Goal: Task Accomplishment & Management: Manage account settings

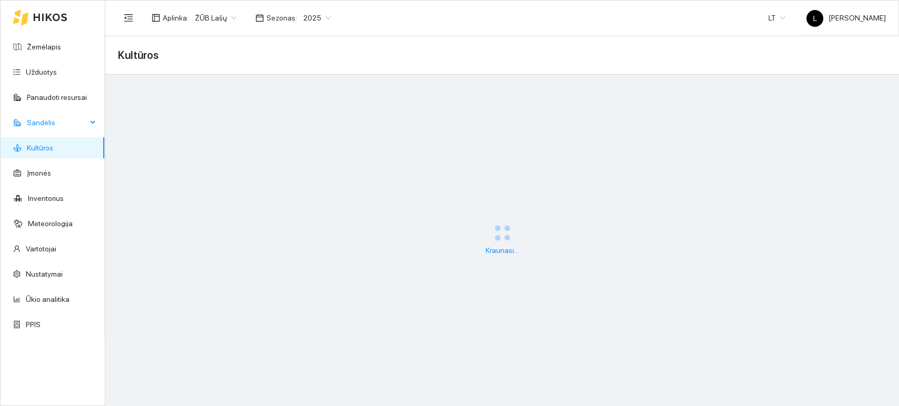
click at [37, 122] on span "Sandėlis" at bounding box center [57, 122] width 60 height 21
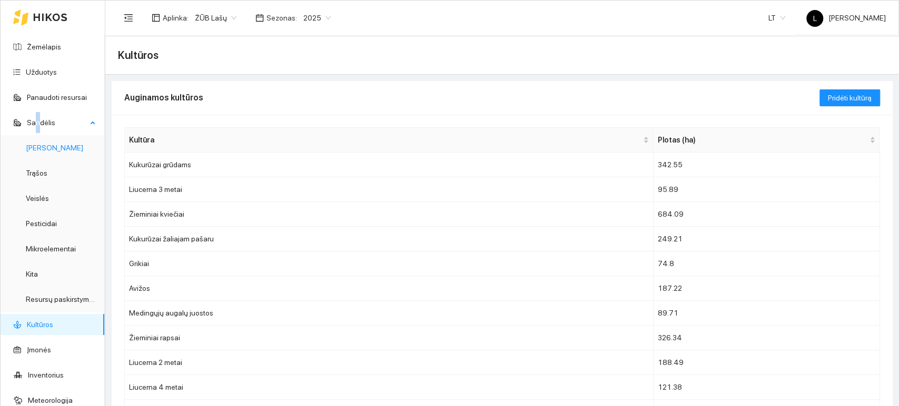
click at [53, 152] on link "[PERSON_NAME]" at bounding box center [54, 148] width 57 height 8
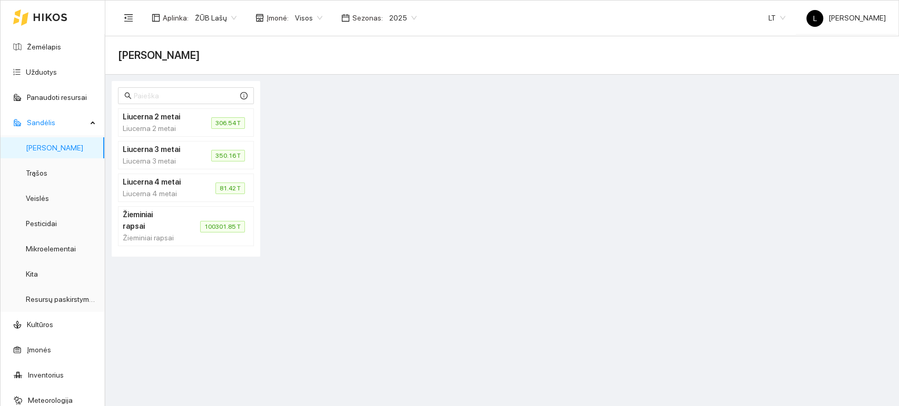
click at [169, 230] on h4 "Žieminiai rapsai" at bounding box center [149, 220] width 52 height 23
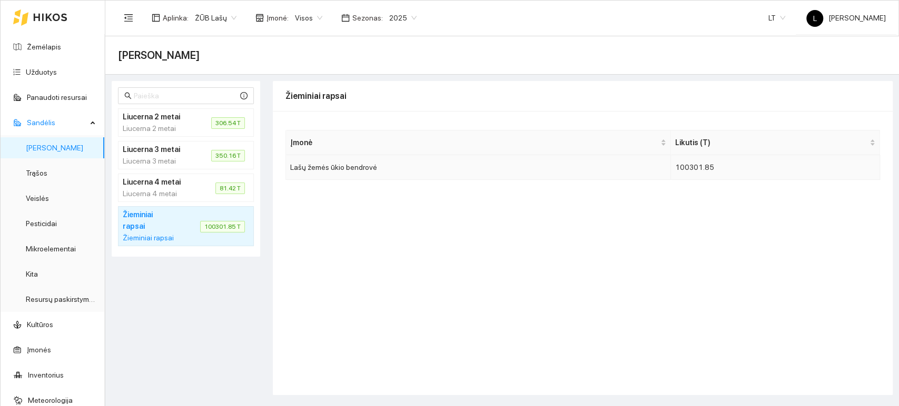
click at [686, 170] on td "100301.85" at bounding box center [775, 167] width 209 height 25
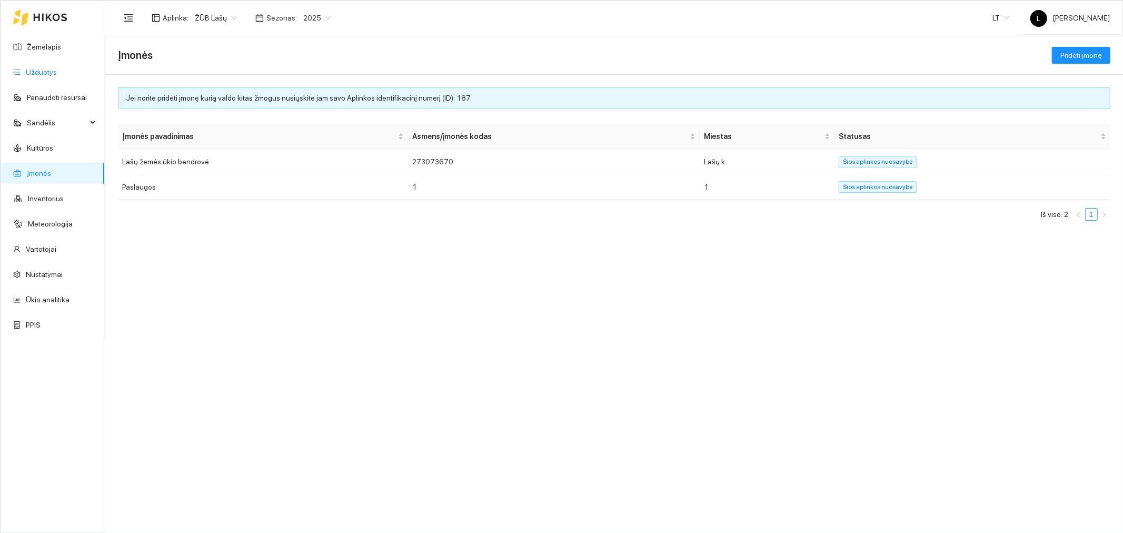
click at [48, 71] on link "Užduotys" at bounding box center [41, 72] width 31 height 8
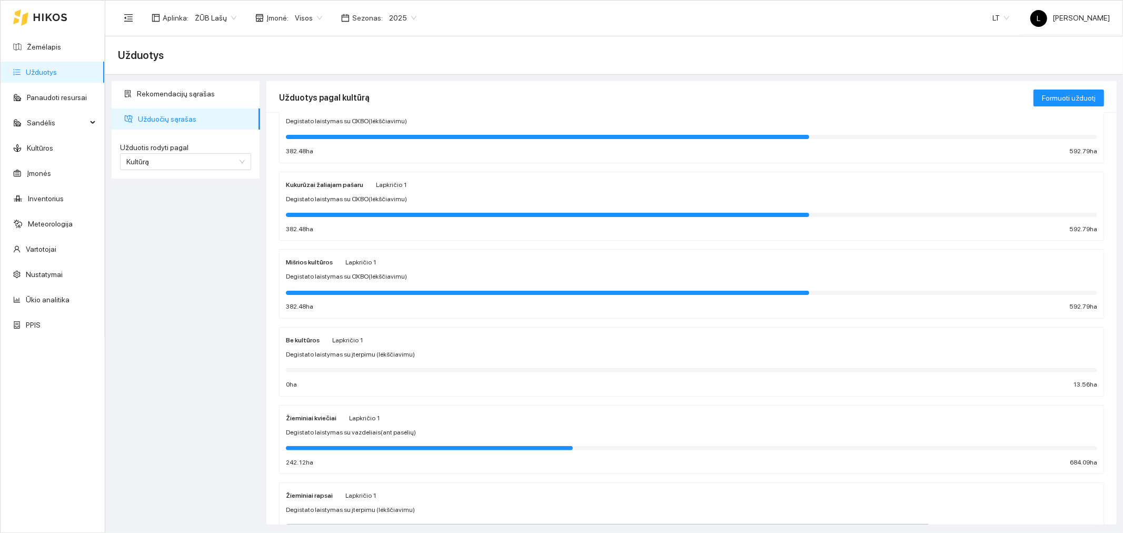
scroll to position [526, 0]
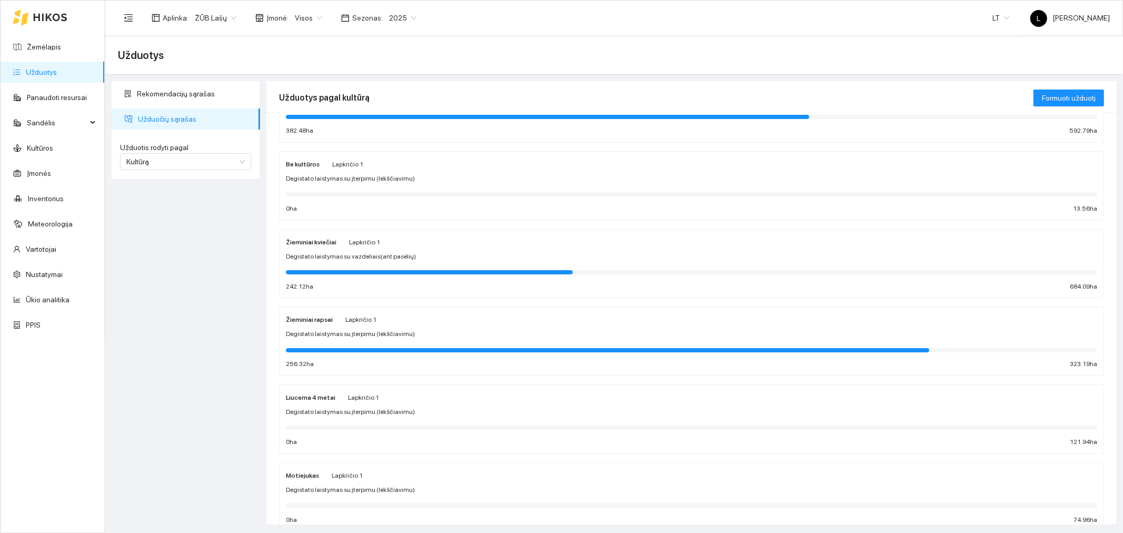
click at [352, 335] on span "Degistato laistymas su įterpimu (lėkščiavimu)" at bounding box center [350, 334] width 129 height 10
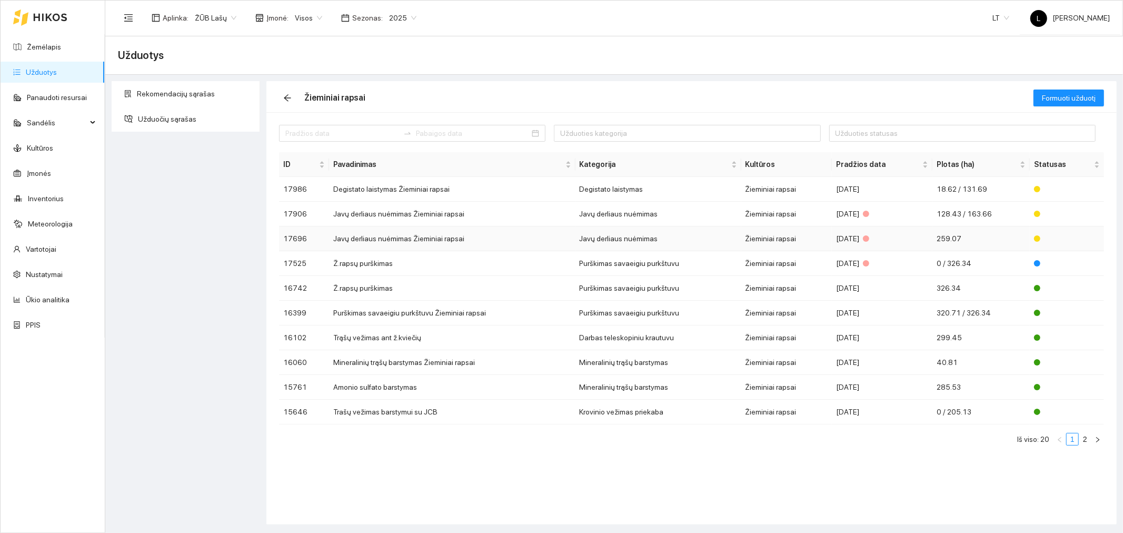
click at [644, 244] on td "Javų derliaus nuėmimas" at bounding box center [658, 238] width 166 height 25
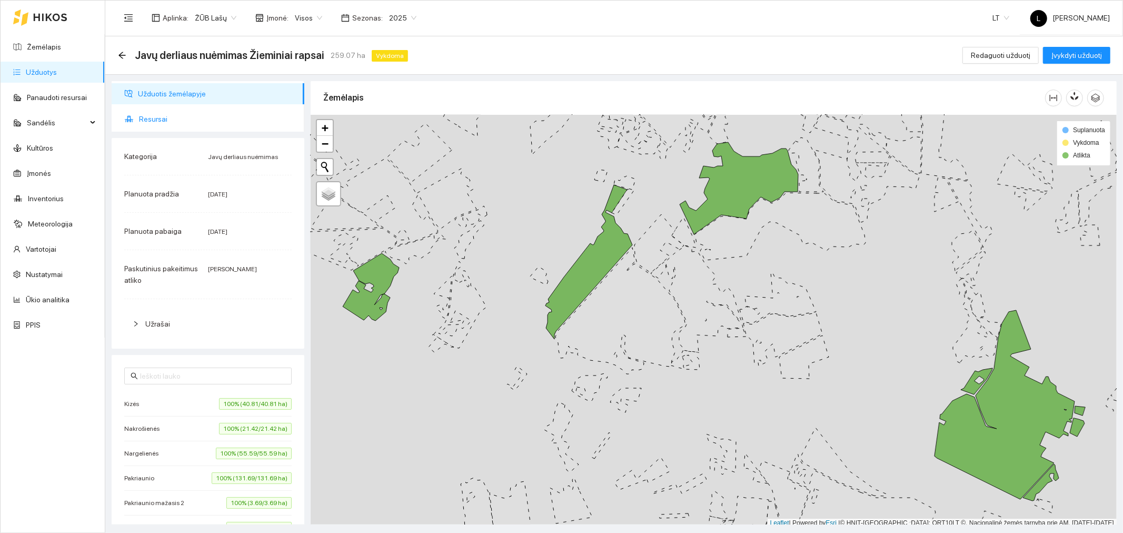
click at [174, 118] on span "Resursai" at bounding box center [217, 118] width 157 height 21
click at [156, 117] on span "Resursai" at bounding box center [217, 118] width 157 height 21
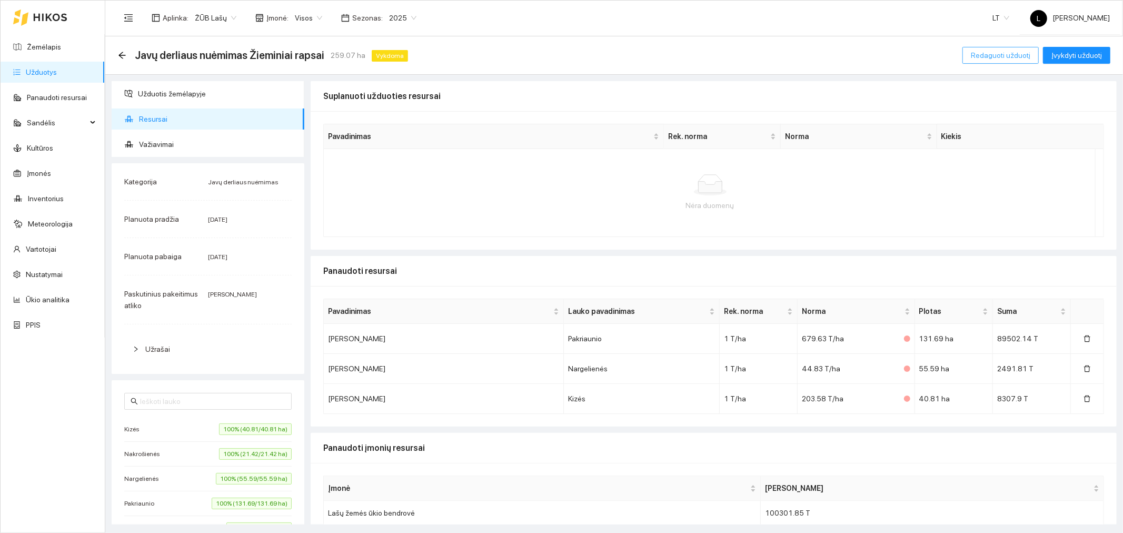
click at [995, 55] on span "Redaguoti užduotį" at bounding box center [1000, 55] width 59 height 12
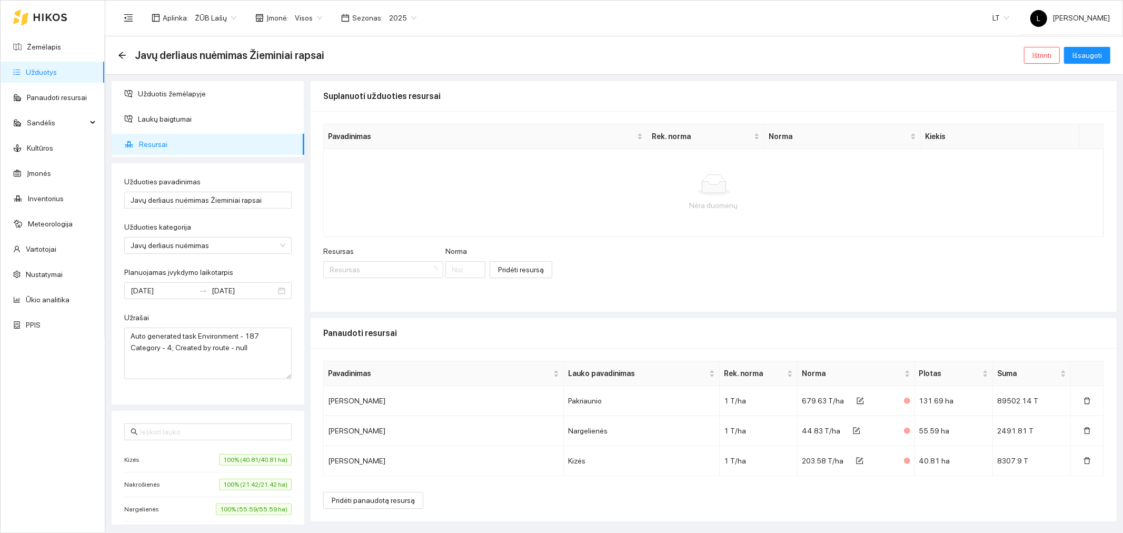
type input "2025-07-25"
type input "2025-08-04"
click at [169, 148] on span "Resursai" at bounding box center [217, 144] width 157 height 21
click at [860, 404] on span "form" at bounding box center [860, 401] width 7 height 8
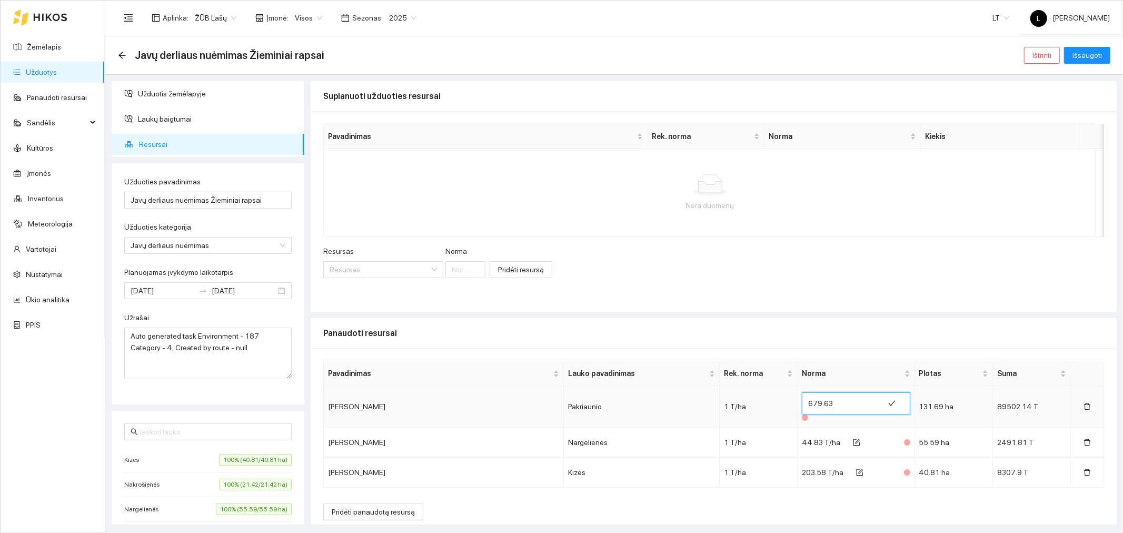
drag, startPoint x: 839, startPoint y: 404, endPoint x: 793, endPoint y: 400, distance: 46.0
click at [798, 400] on td "679.63" at bounding box center [856, 407] width 117 height 42
type input "0.67963"
click at [888, 403] on icon "check" at bounding box center [891, 403] width 7 height 5
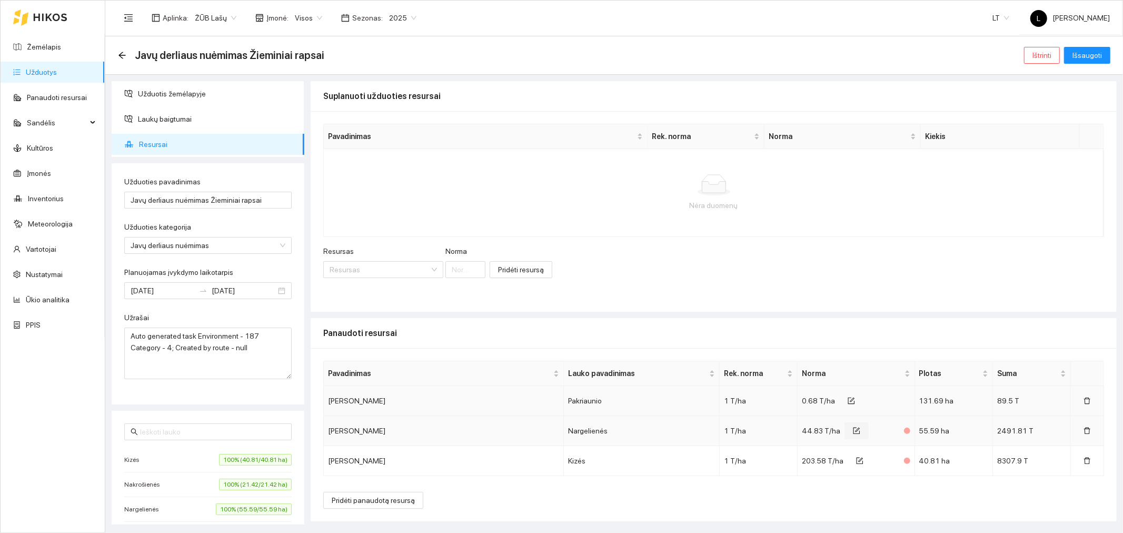
click at [856, 430] on icon "form" at bounding box center [858, 430] width 5 height 5
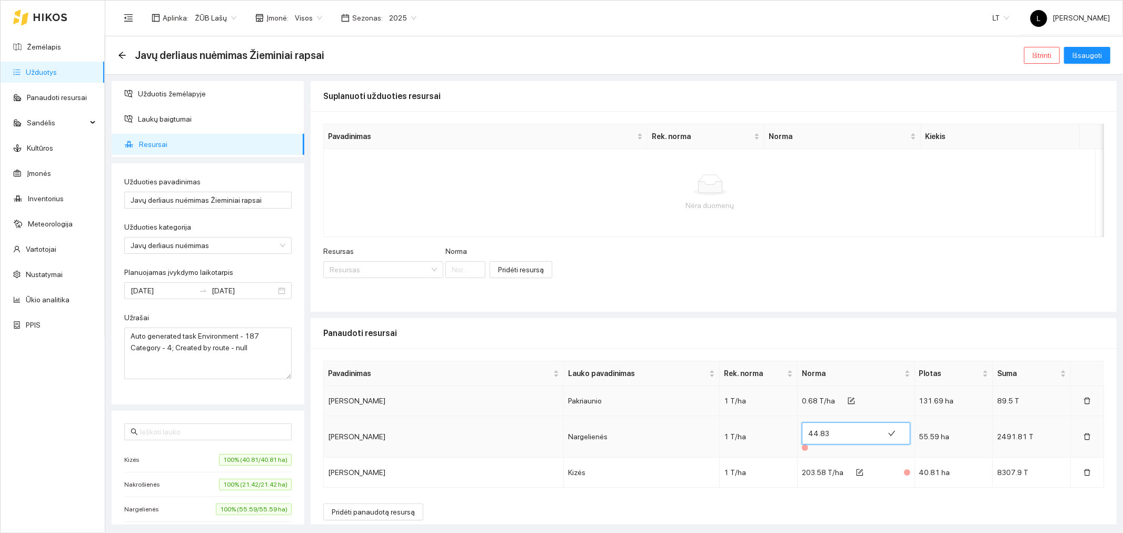
click at [808, 432] on input "44.83" at bounding box center [842, 433] width 69 height 17
click at [819, 433] on input "044.83" at bounding box center [842, 433] width 69 height 17
click at [808, 430] on input "04483" at bounding box center [842, 433] width 69 height 17
type input "0.4483"
click at [880, 432] on button "button" at bounding box center [892, 433] width 24 height 17
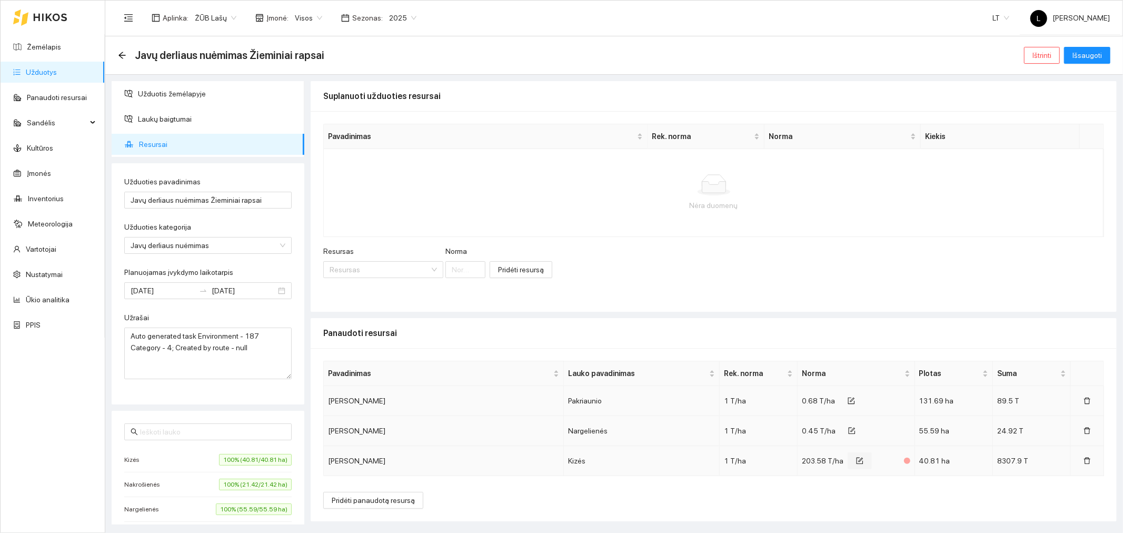
click at [859, 460] on icon "form" at bounding box center [859, 460] width 7 height 7
click at [808, 464] on input "203.58" at bounding box center [842, 463] width 69 height 17
click at [819, 464] on input "203.58" at bounding box center [842, 463] width 69 height 17
click at [808, 461] on input "20358" at bounding box center [842, 463] width 69 height 17
type input "0.20358"
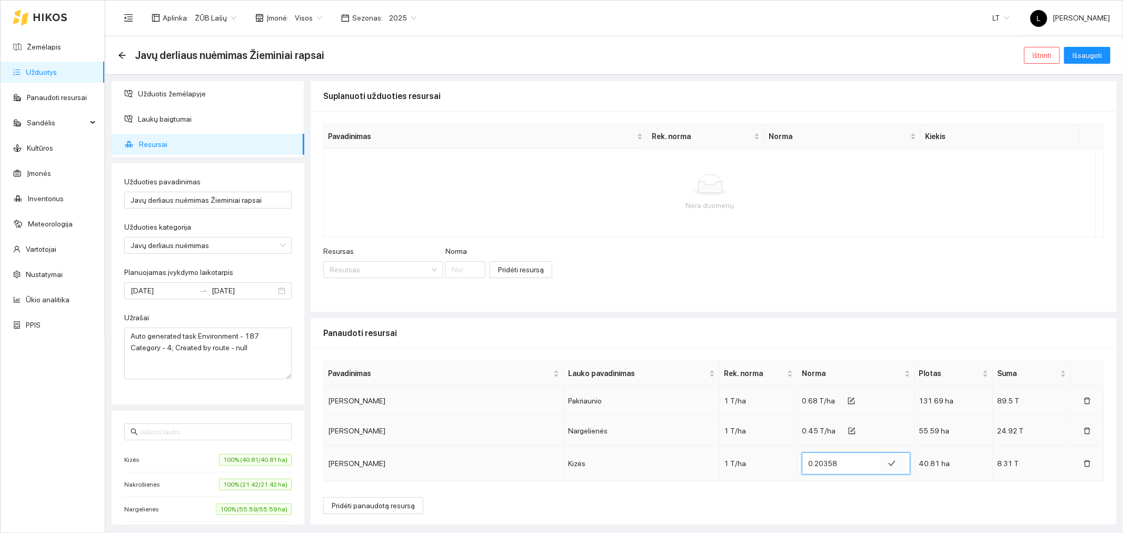
click at [888, 461] on icon "check" at bounding box center [891, 463] width 7 height 7
click at [1099, 60] on span "Išsaugoti" at bounding box center [1086, 55] width 29 height 12
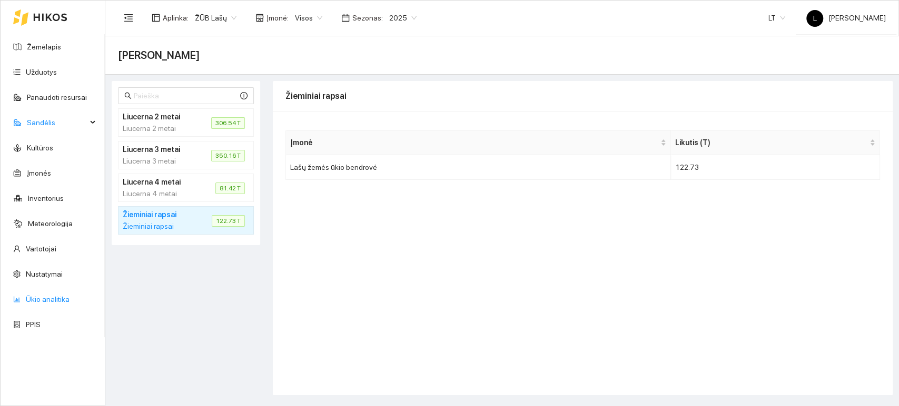
click at [58, 302] on link "Ūkio analitika" at bounding box center [48, 299] width 44 height 8
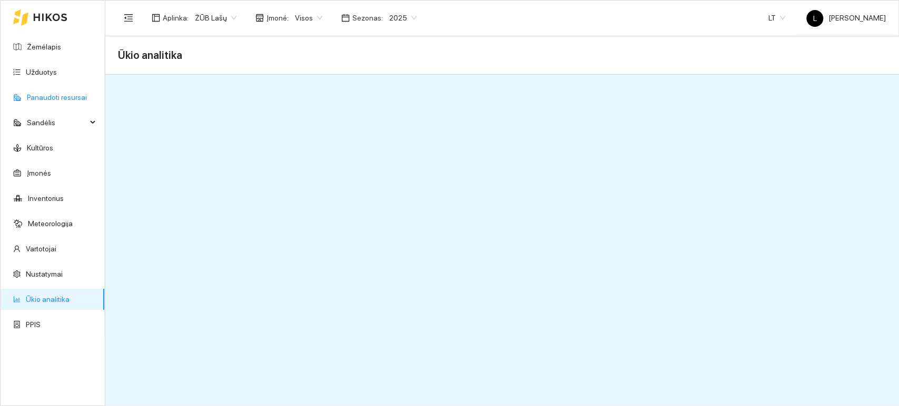
click at [51, 97] on link "Panaudoti resursai" at bounding box center [57, 97] width 60 height 8
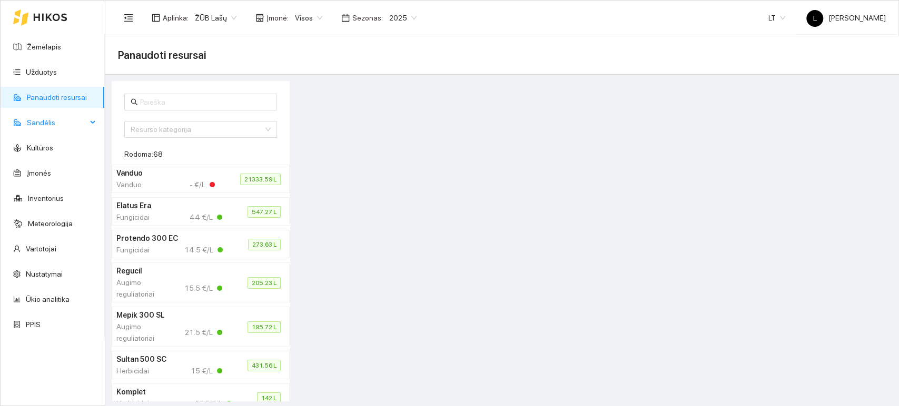
click at [97, 121] on div "Sandėlis" at bounding box center [53, 122] width 104 height 21
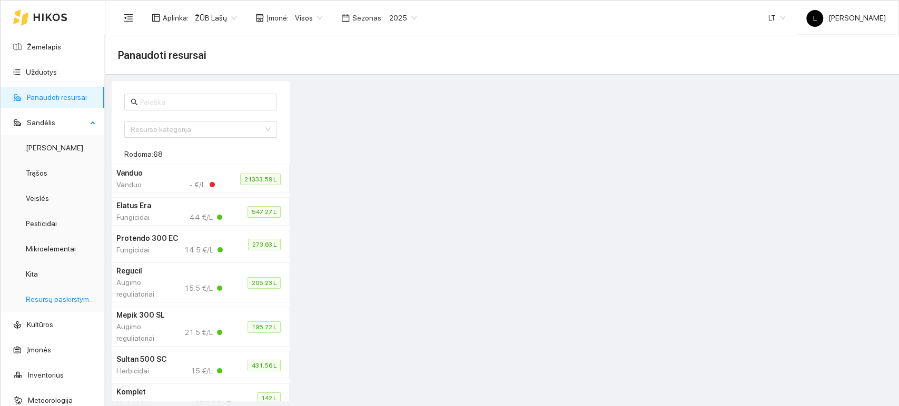
click at [51, 300] on link "Resursų paskirstymas" at bounding box center [61, 299] width 71 height 8
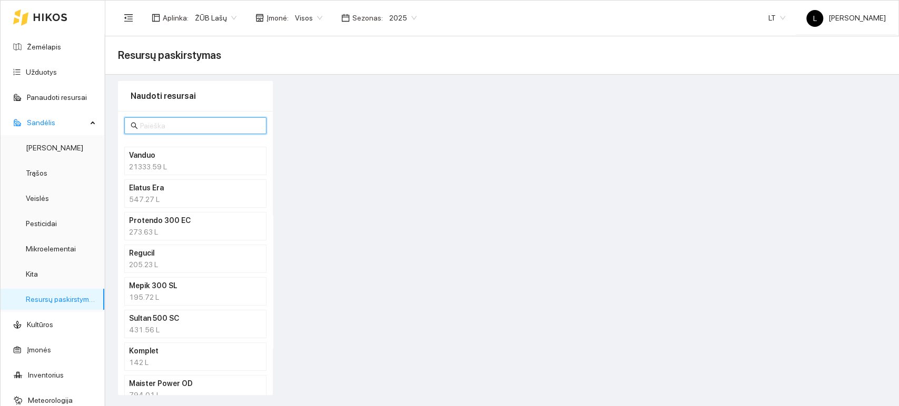
click at [168, 124] on input "text" at bounding box center [200, 126] width 120 height 12
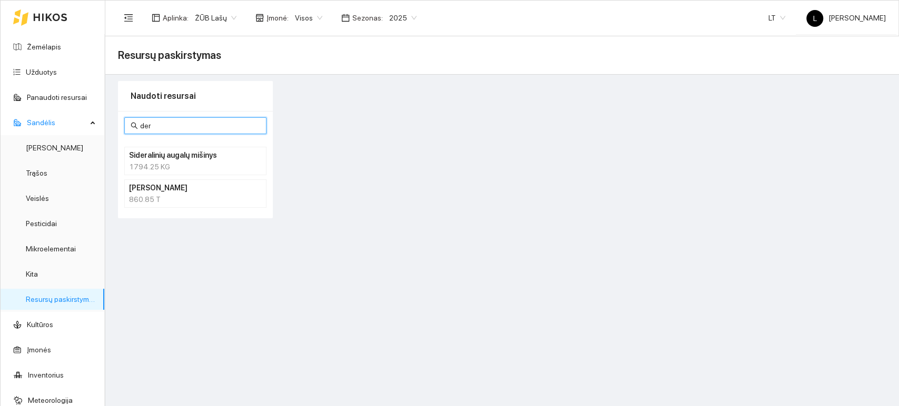
type input "der"
click at [161, 190] on h4 "[PERSON_NAME]" at bounding box center [181, 188] width 105 height 12
